Goal: Task Accomplishment & Management: Use online tool/utility

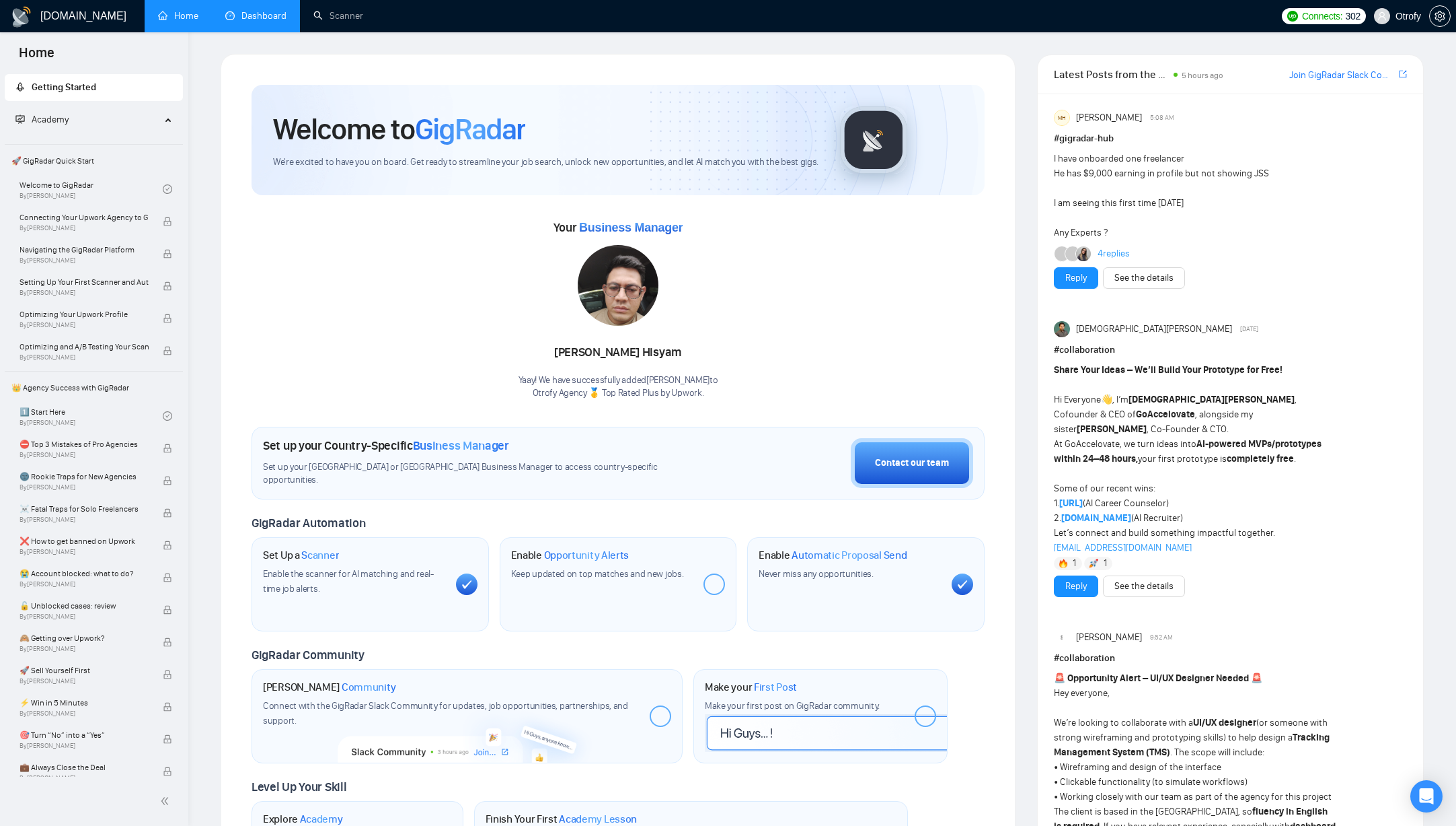
click at [268, 17] on link "Dashboard" at bounding box center [256, 15] width 61 height 12
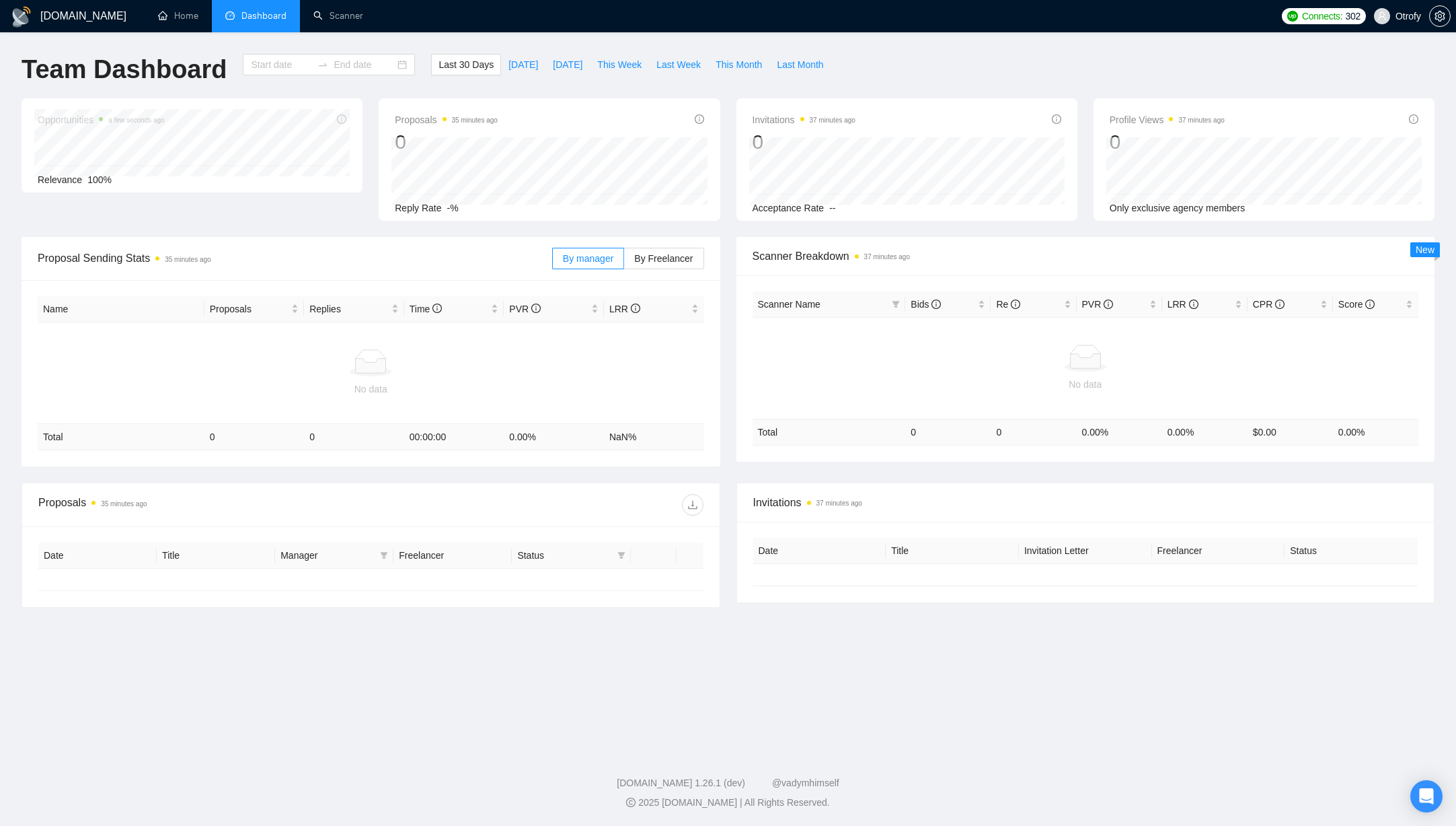
type input "[DATE]"
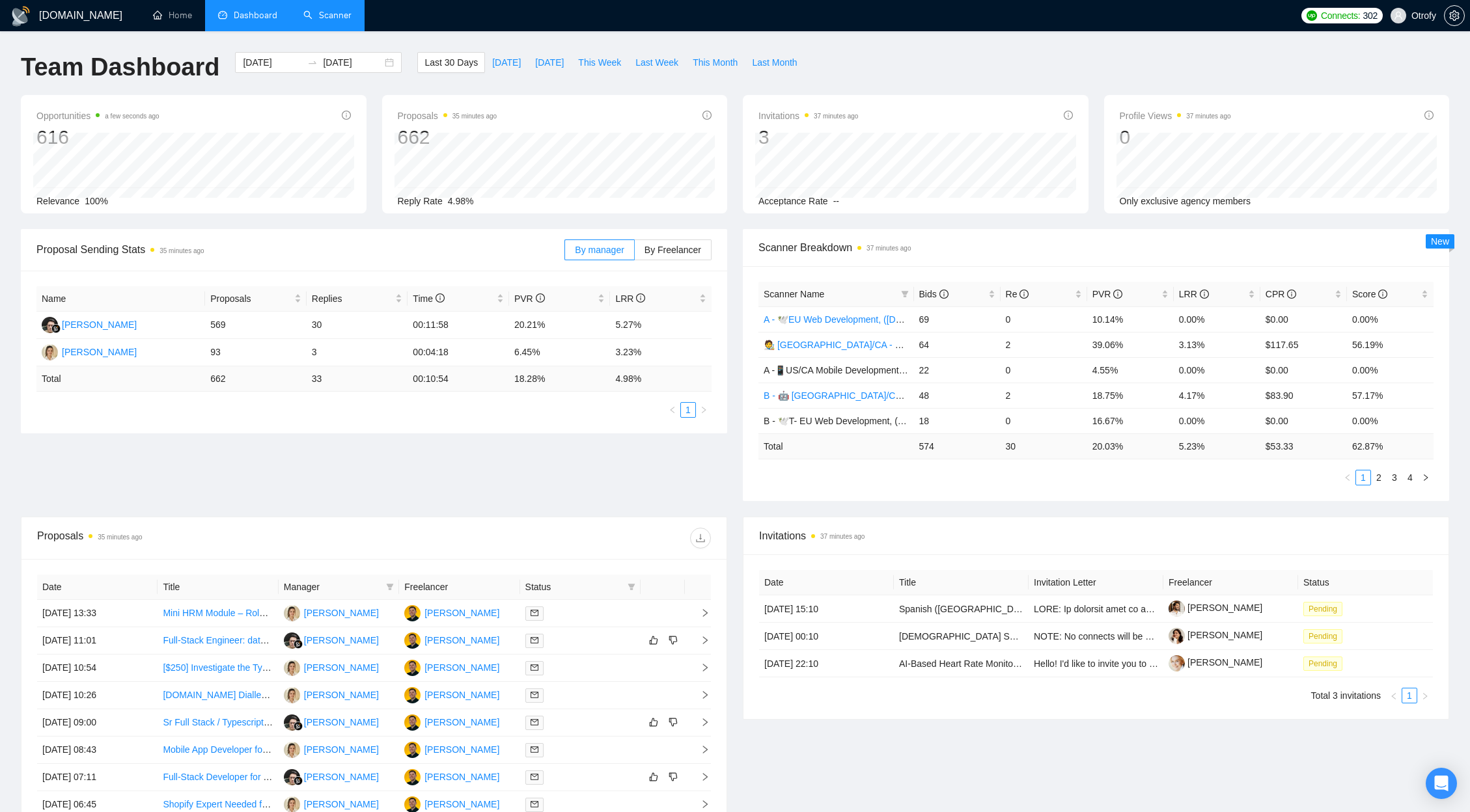
click at [320, 14] on link "Scanner" at bounding box center [327, 15] width 48 height 11
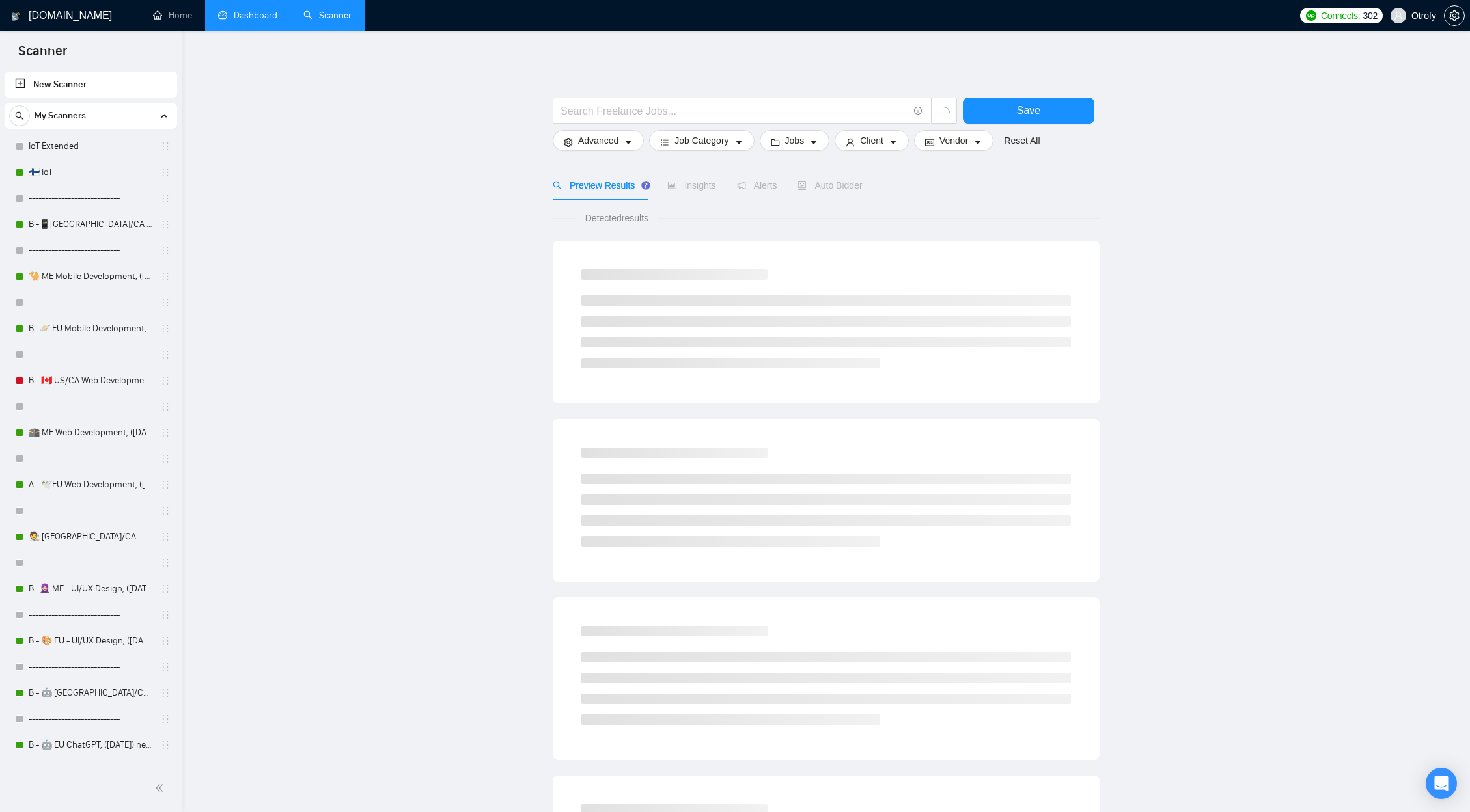
click at [252, 10] on link "Dashboard" at bounding box center [247, 15] width 59 height 11
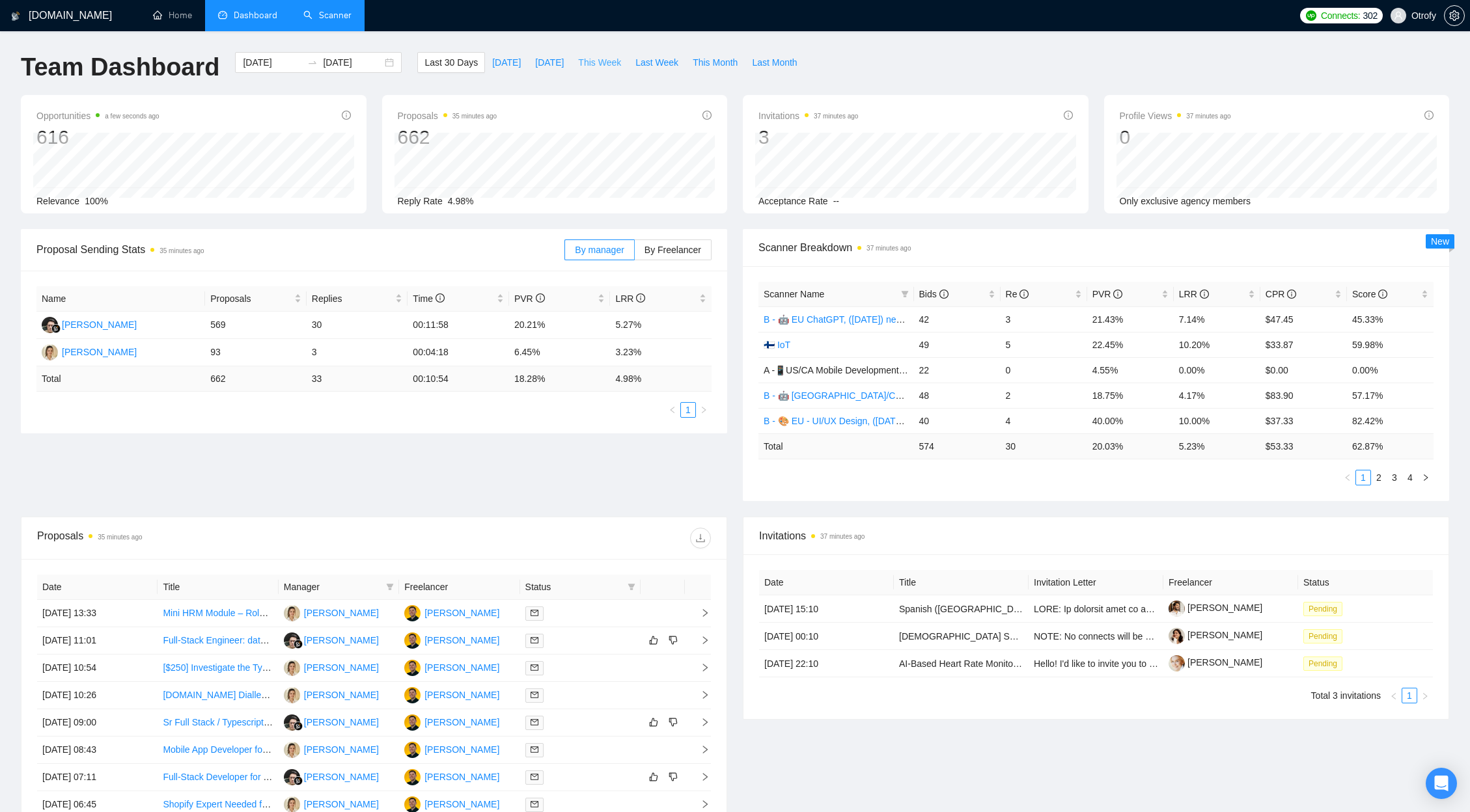
click at [599, 69] on button "This Week" at bounding box center [599, 62] width 57 height 21
type input "[DATE]"
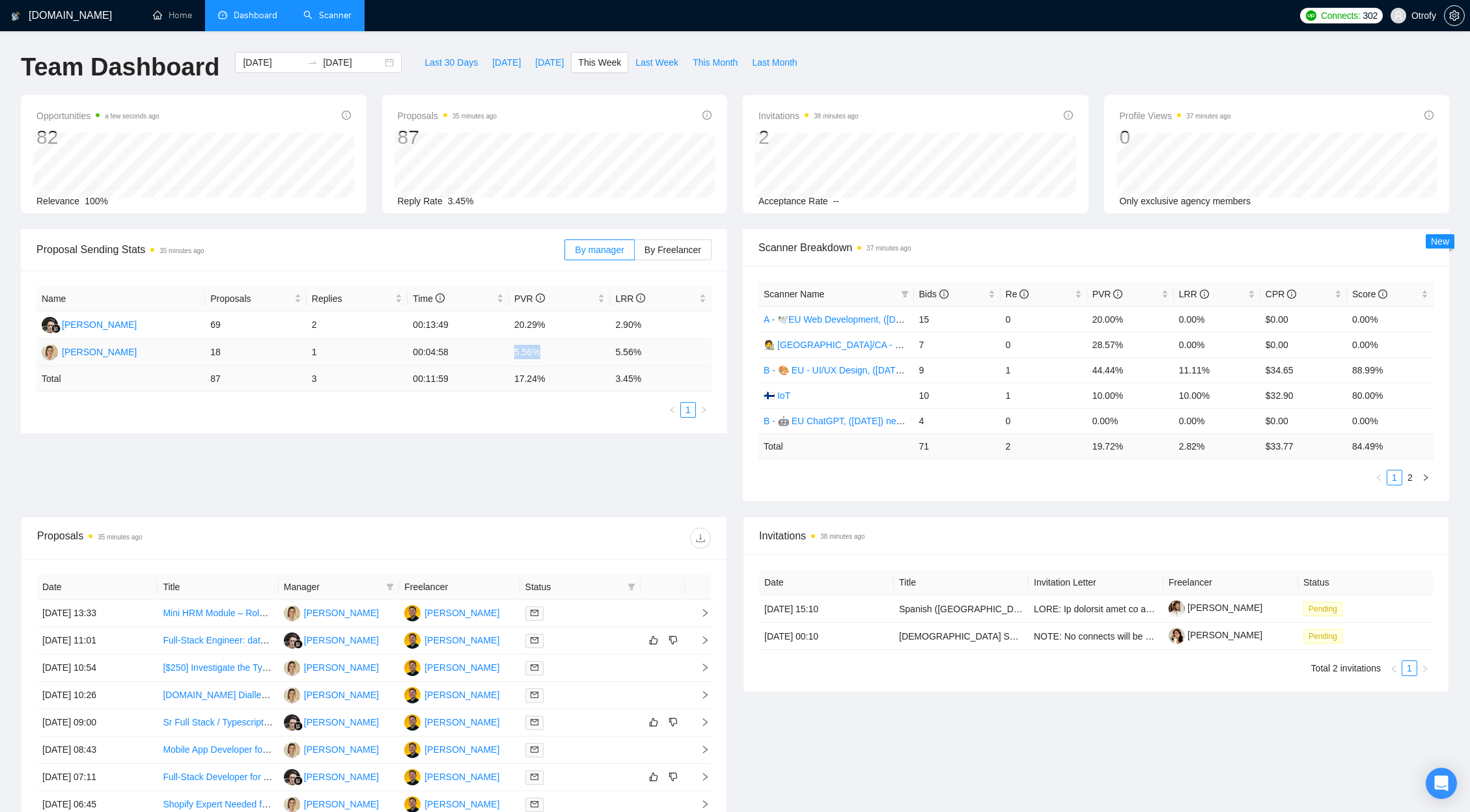
drag, startPoint x: 517, startPoint y: 352, endPoint x: 549, endPoint y: 355, distance: 32.1
click at [548, 355] on td "5.56%" at bounding box center [559, 352] width 101 height 27
drag, startPoint x: 614, startPoint y: 354, endPoint x: 666, endPoint y: 354, distance: 52.0
click at [666, 354] on td "5.56%" at bounding box center [660, 352] width 101 height 27
click at [653, 66] on span "Last Week" at bounding box center [657, 62] width 43 height 14
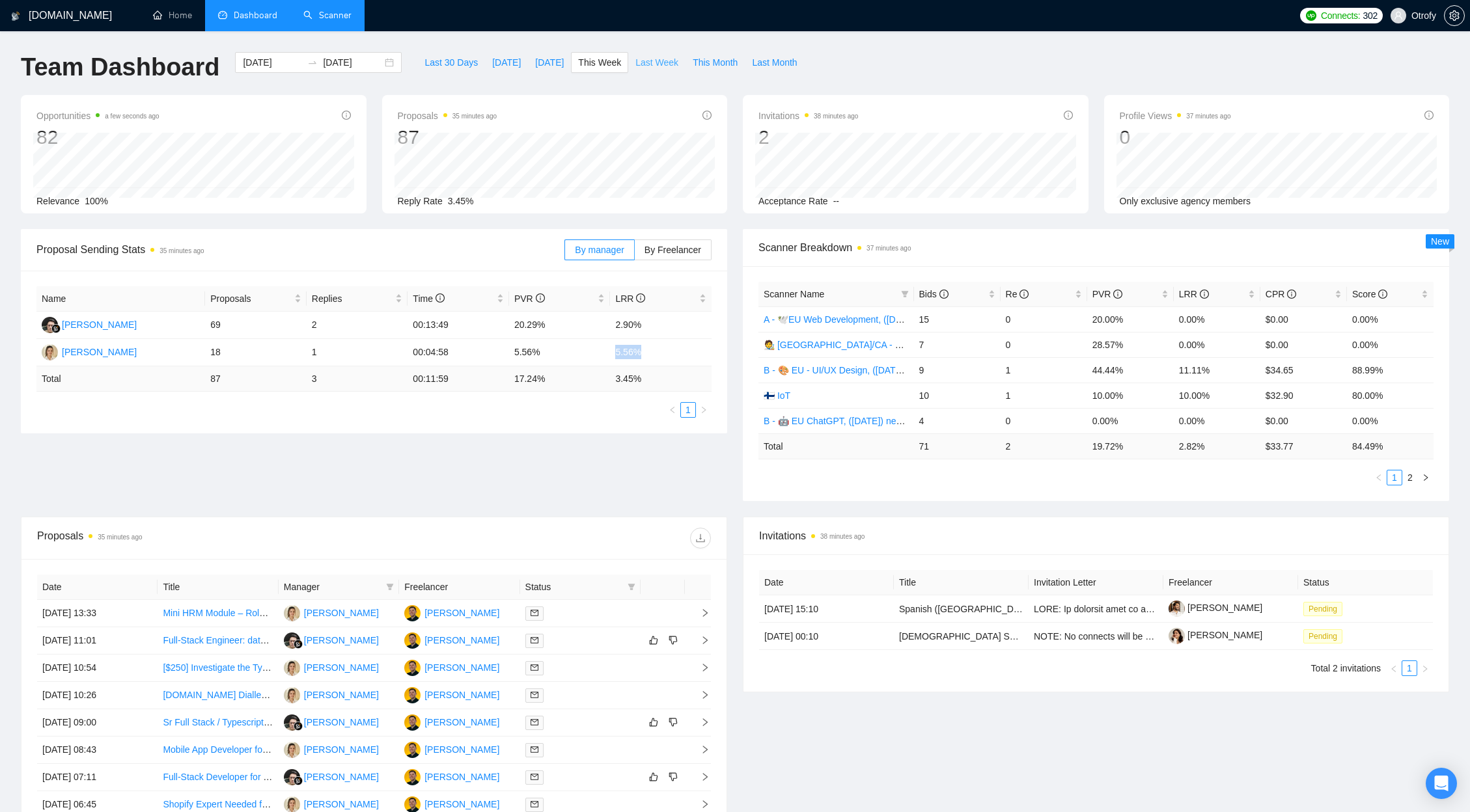
type input "[DATE]"
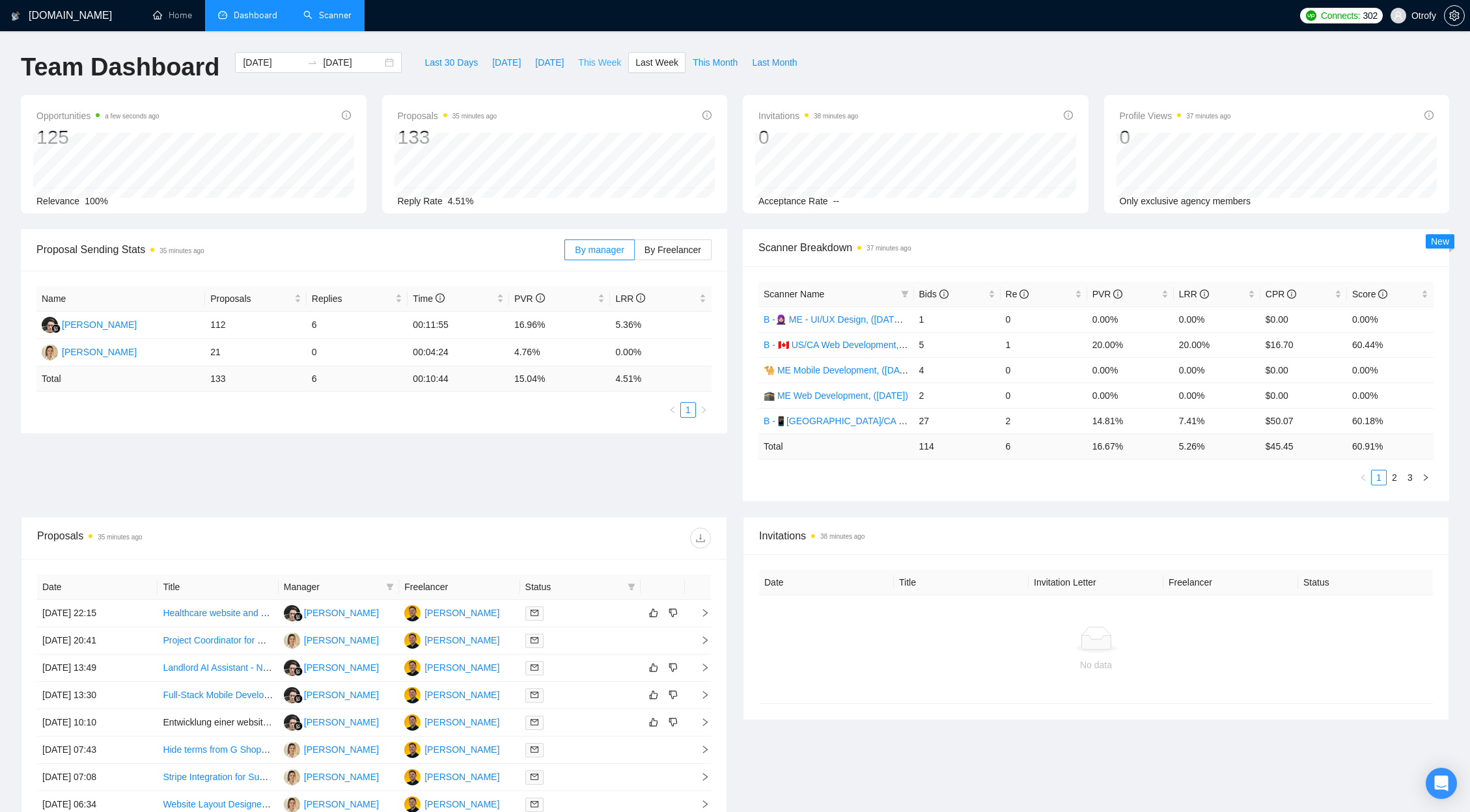
click at [601, 71] on button "This Week" at bounding box center [599, 62] width 57 height 21
type input "[DATE]"
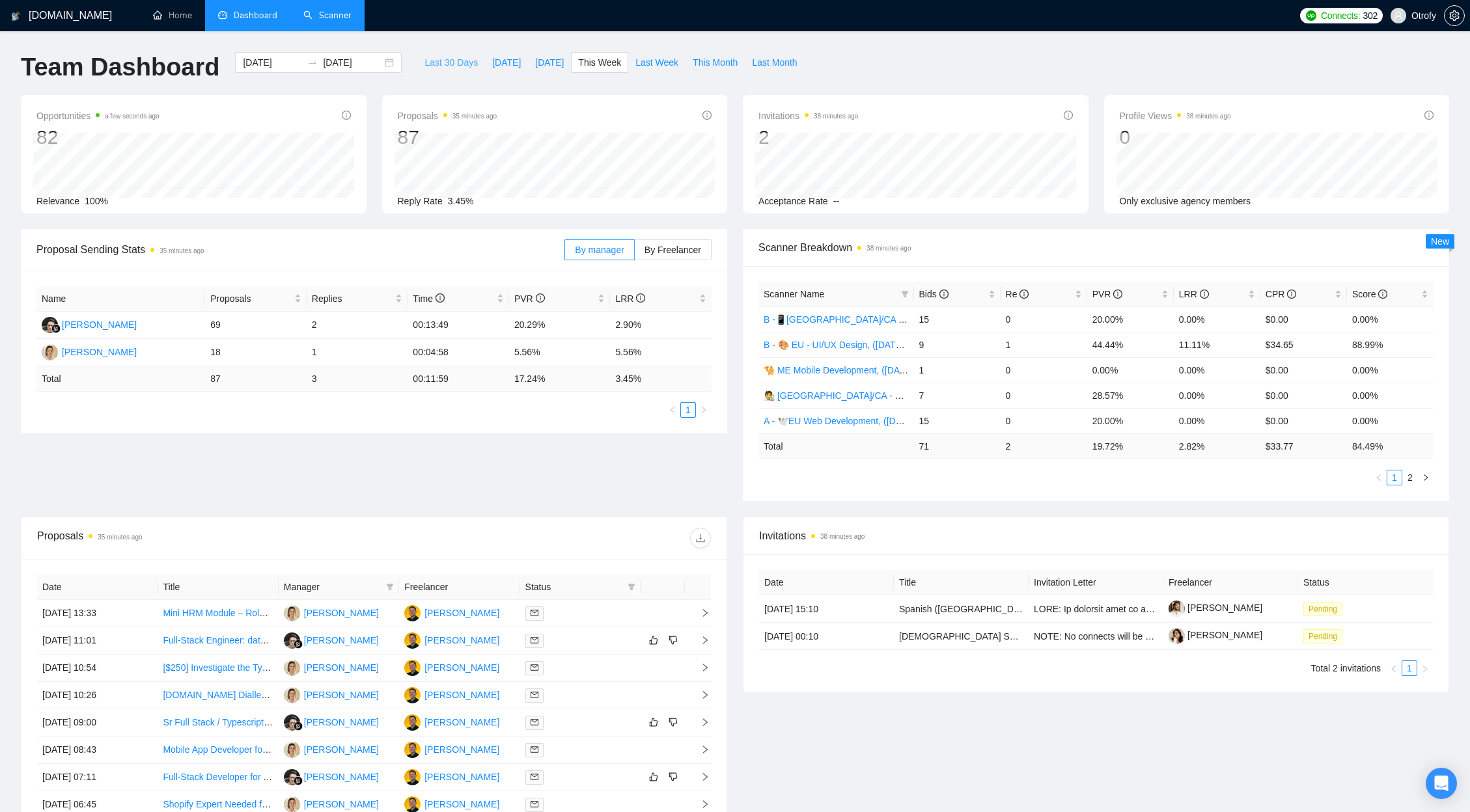
click at [450, 66] on span "Last 30 Days" at bounding box center [451, 62] width 54 height 14
type input "[DATE]"
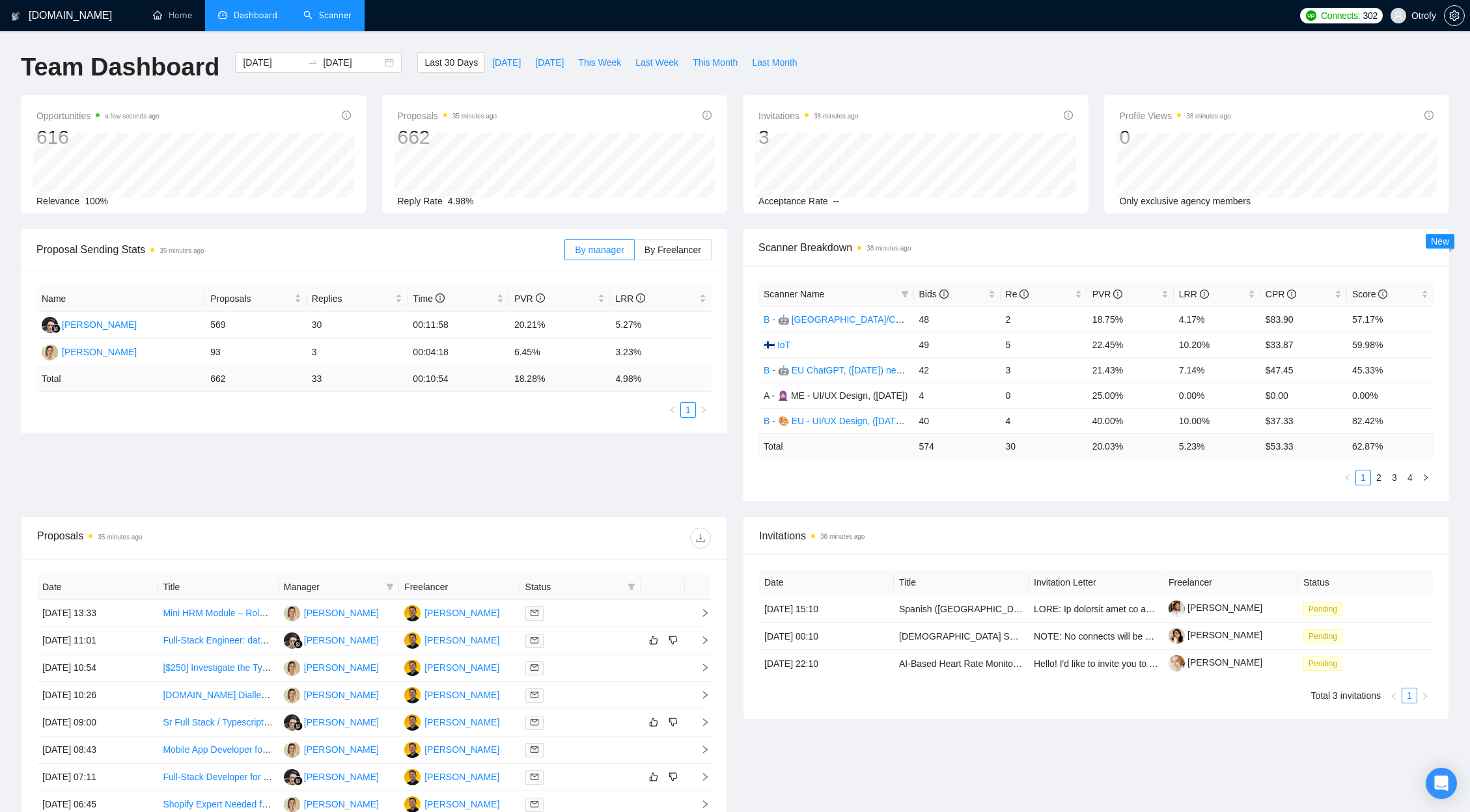
click at [592, 467] on div "Proposal Sending Stats 35 minutes ago By manager By Freelancer Name Proposals R…" at bounding box center [735, 372] width 1444 height 288
click at [544, 449] on div "Proposal Sending Stats 35 minutes ago By manager By Freelancer Name Proposals R…" at bounding box center [735, 372] width 1444 height 288
click at [321, 21] on link "Scanner" at bounding box center [327, 15] width 48 height 11
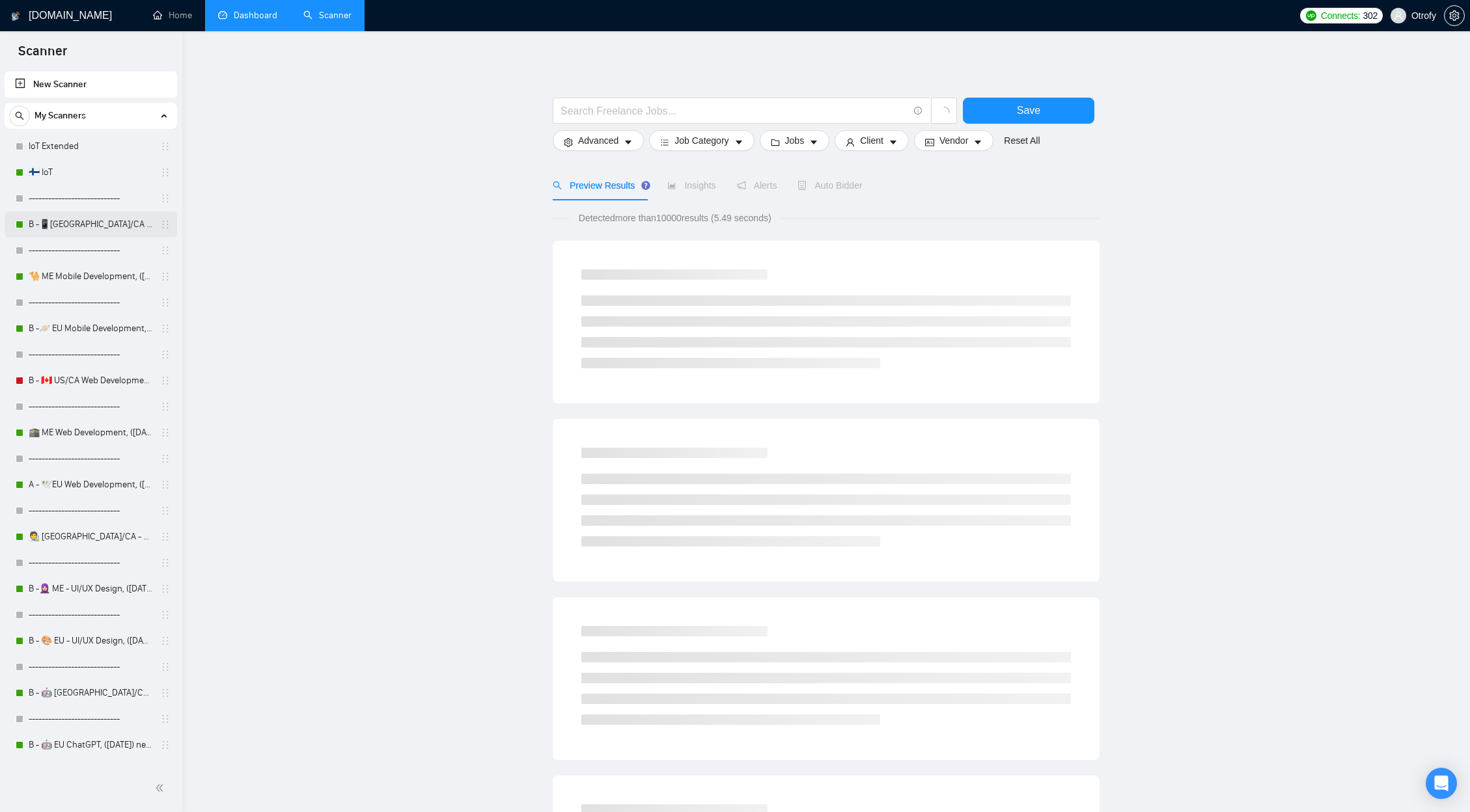
click at [98, 234] on link "B -📱[GEOGRAPHIC_DATA]/CA Mobile Development, ([DATE])" at bounding box center [91, 224] width 124 height 26
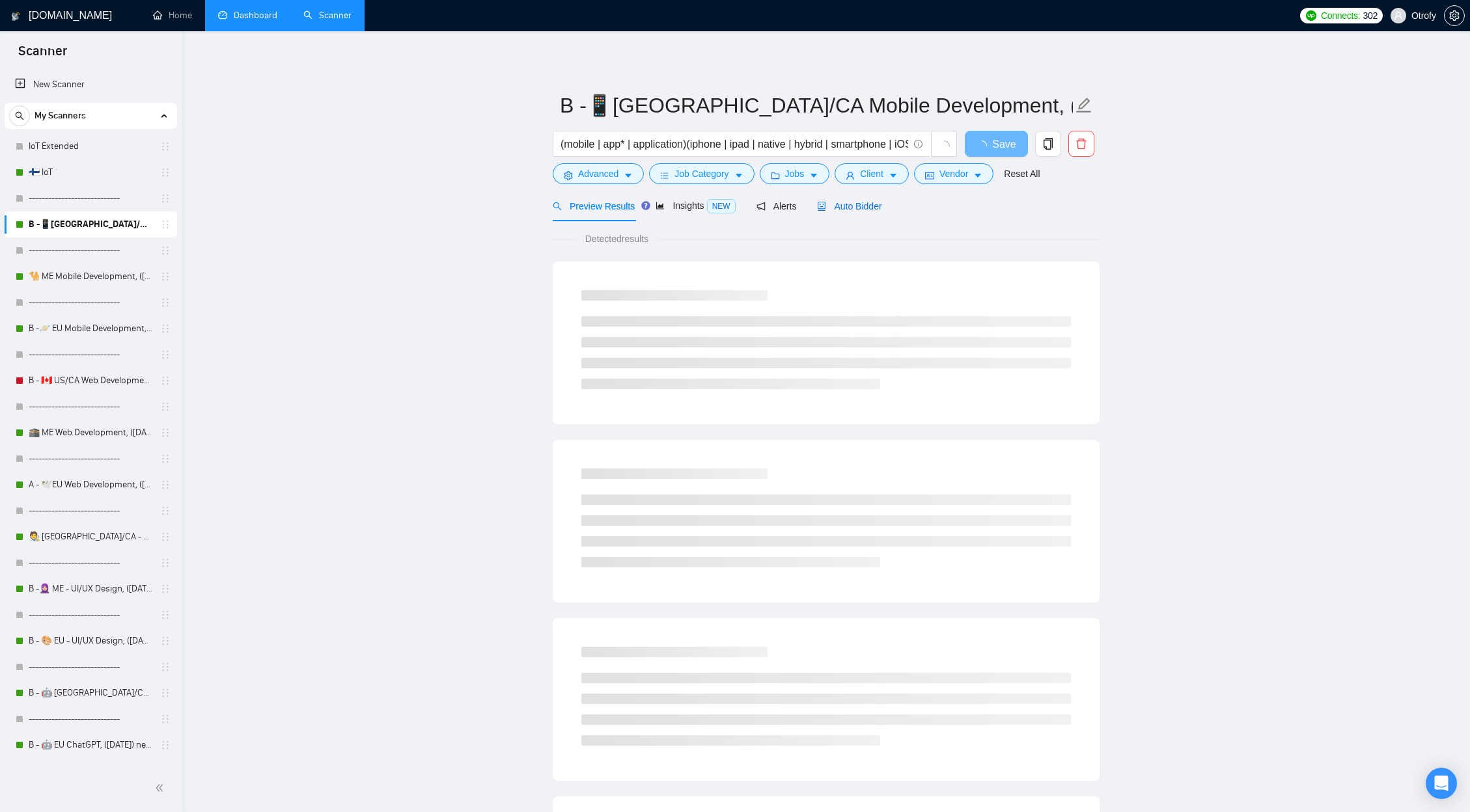
click at [854, 209] on span "Auto Bidder" at bounding box center [849, 207] width 64 height 11
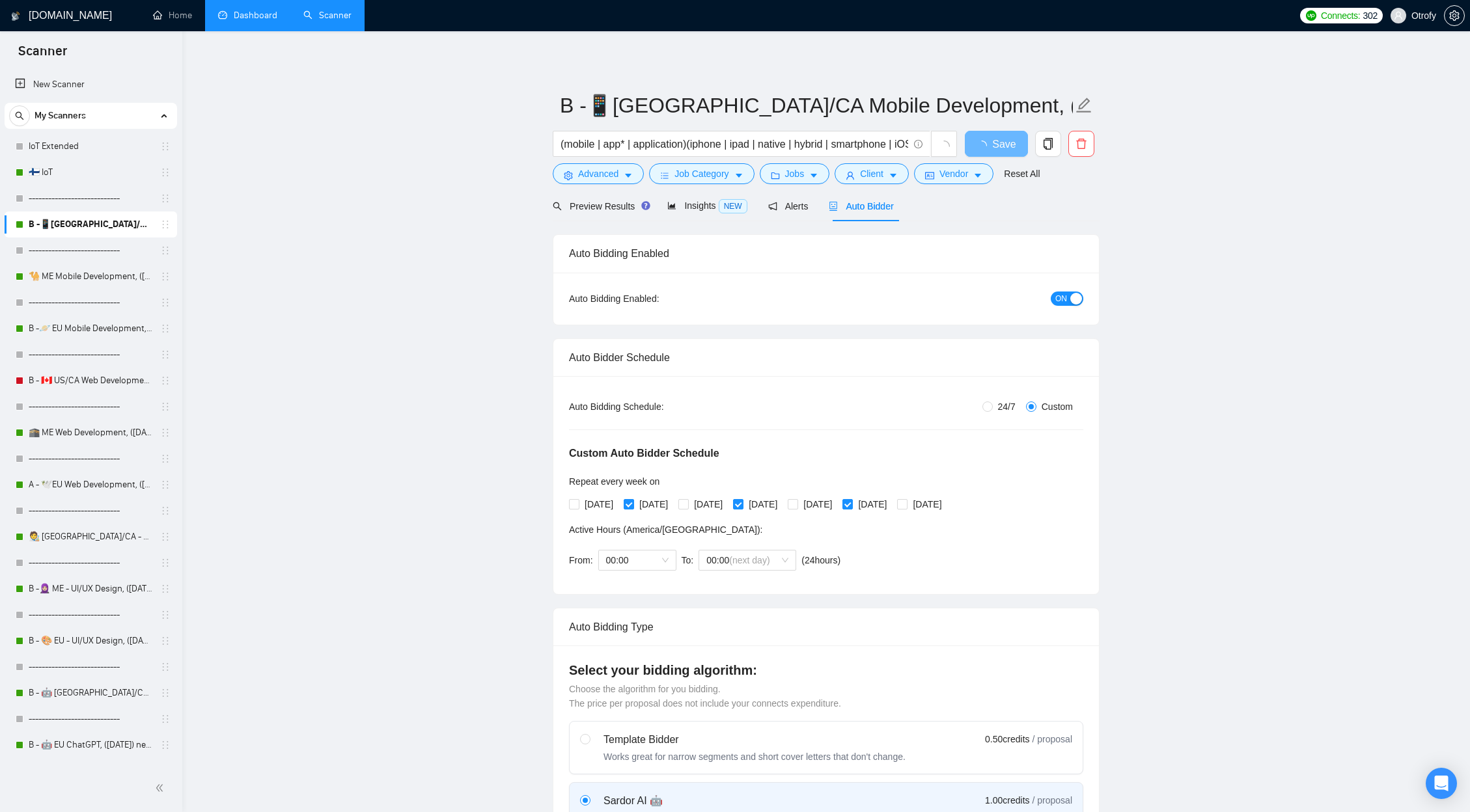
click at [237, 18] on link "Dashboard" at bounding box center [247, 15] width 59 height 11
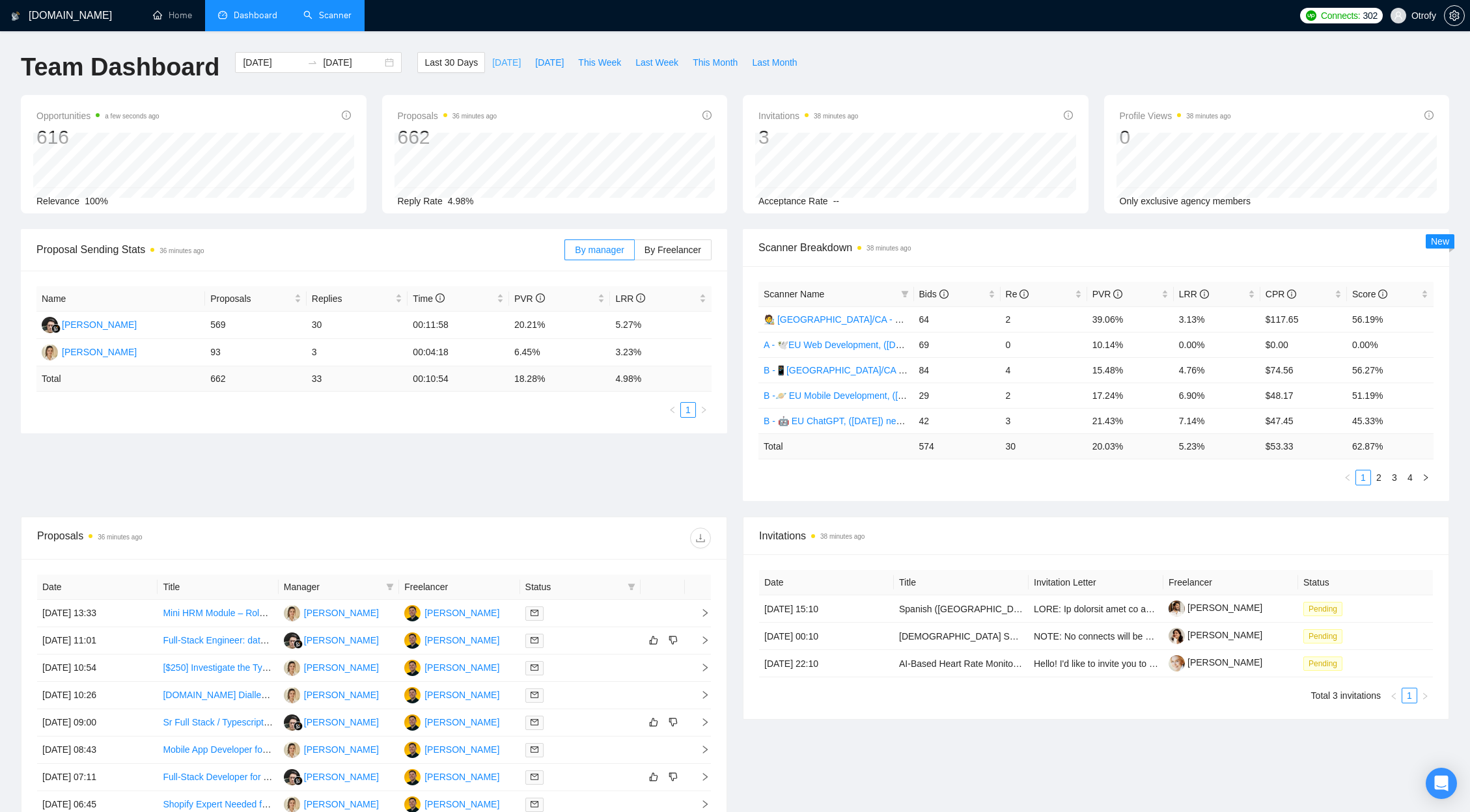
click at [506, 64] on span "[DATE]" at bounding box center [506, 62] width 29 height 14
type input "[DATE]"
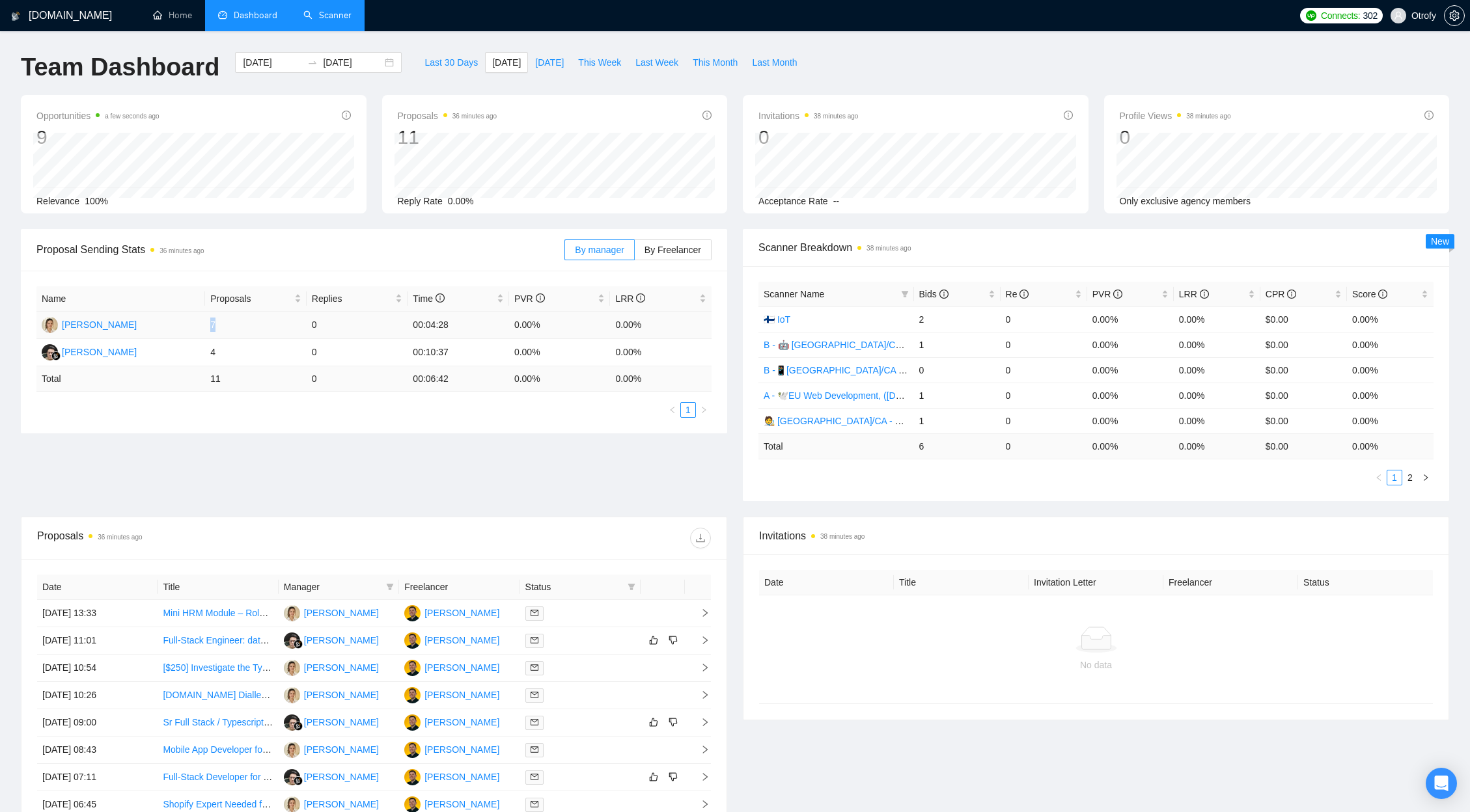
click at [216, 327] on td "7" at bounding box center [255, 325] width 101 height 27
click at [281, 476] on div "Proposal Sending Stats 36 minutes ago By manager By Freelancer Name Proposals R…" at bounding box center [735, 372] width 1444 height 288
click at [365, 477] on div "Proposal Sending Stats 36 minutes ago By manager By Freelancer Name Proposals R…" at bounding box center [735, 372] width 1444 height 288
